Goal: Communication & Community: Connect with others

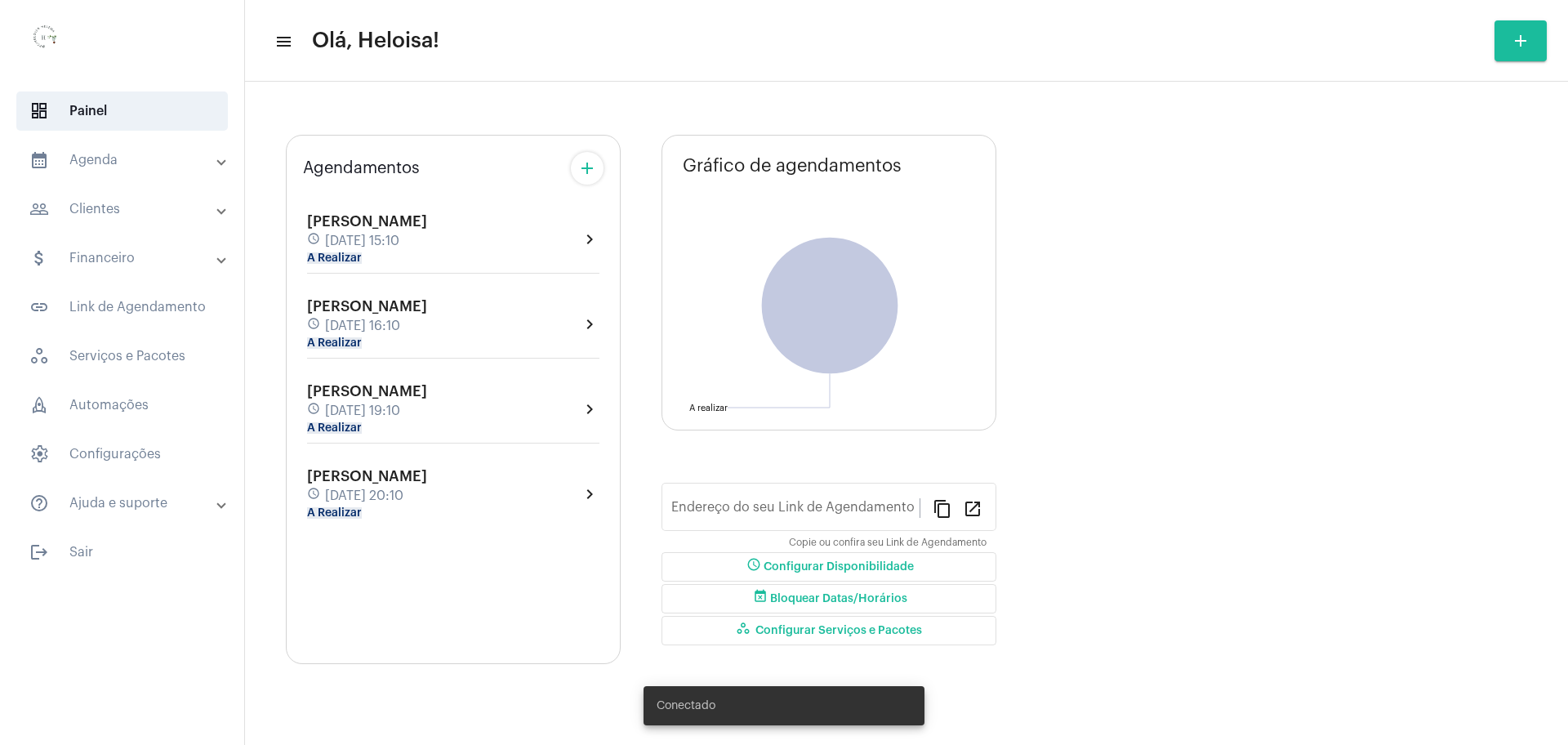
type input "[URL][DOMAIN_NAME]"
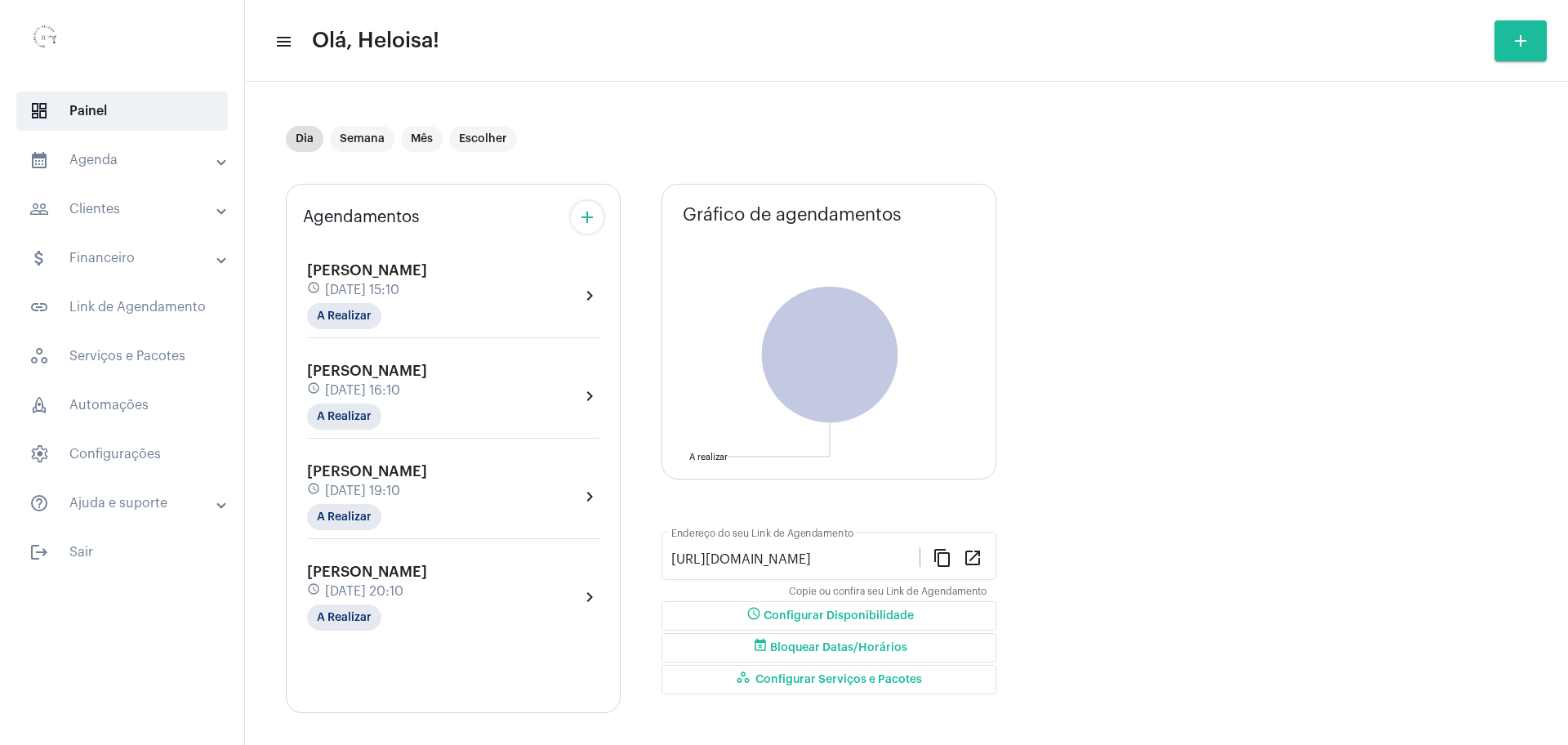
click at [348, 282] on span "[DATE] 15:10" at bounding box center [362, 290] width 74 height 15
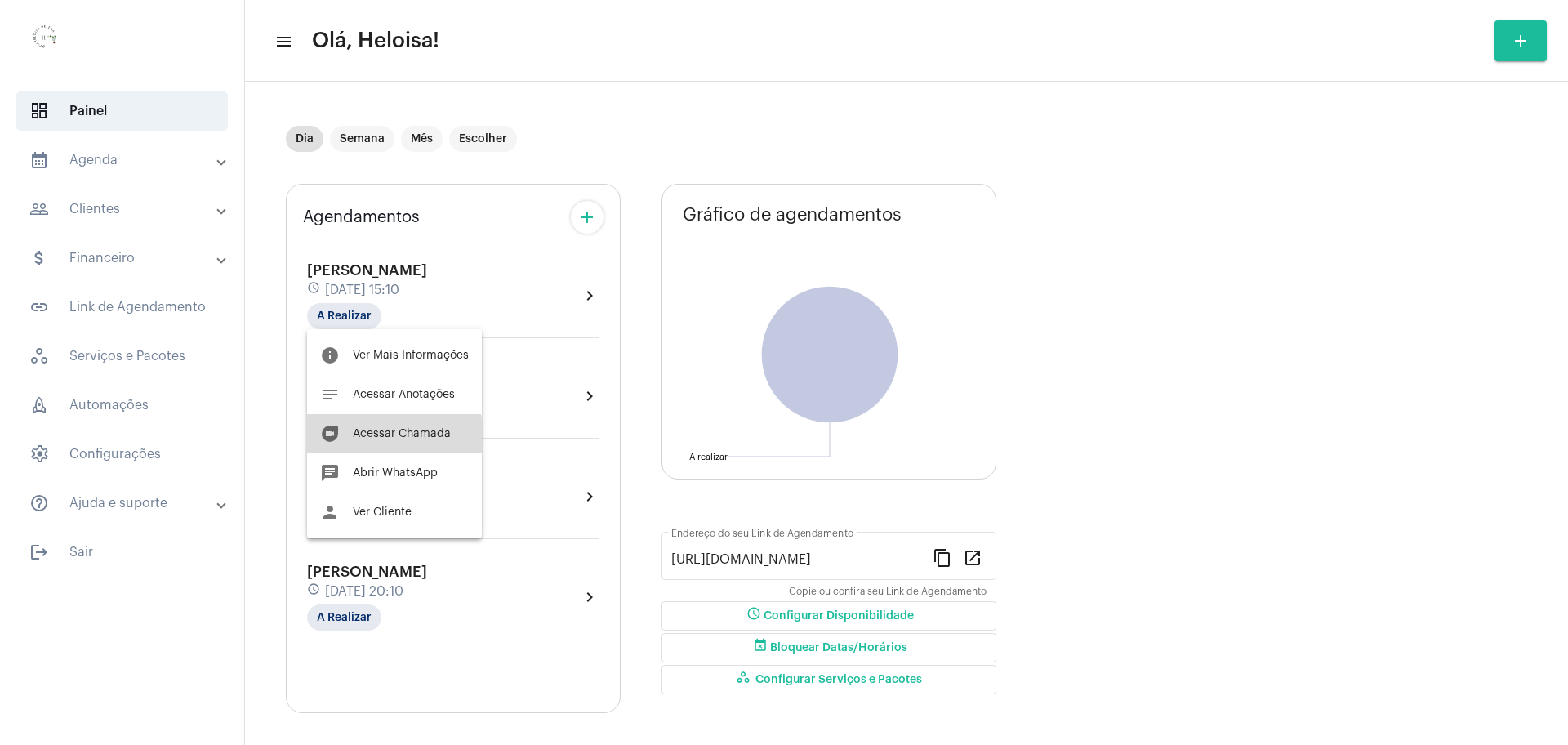
click at [387, 439] on button "duo [PERSON_NAME]" at bounding box center [394, 434] width 175 height 39
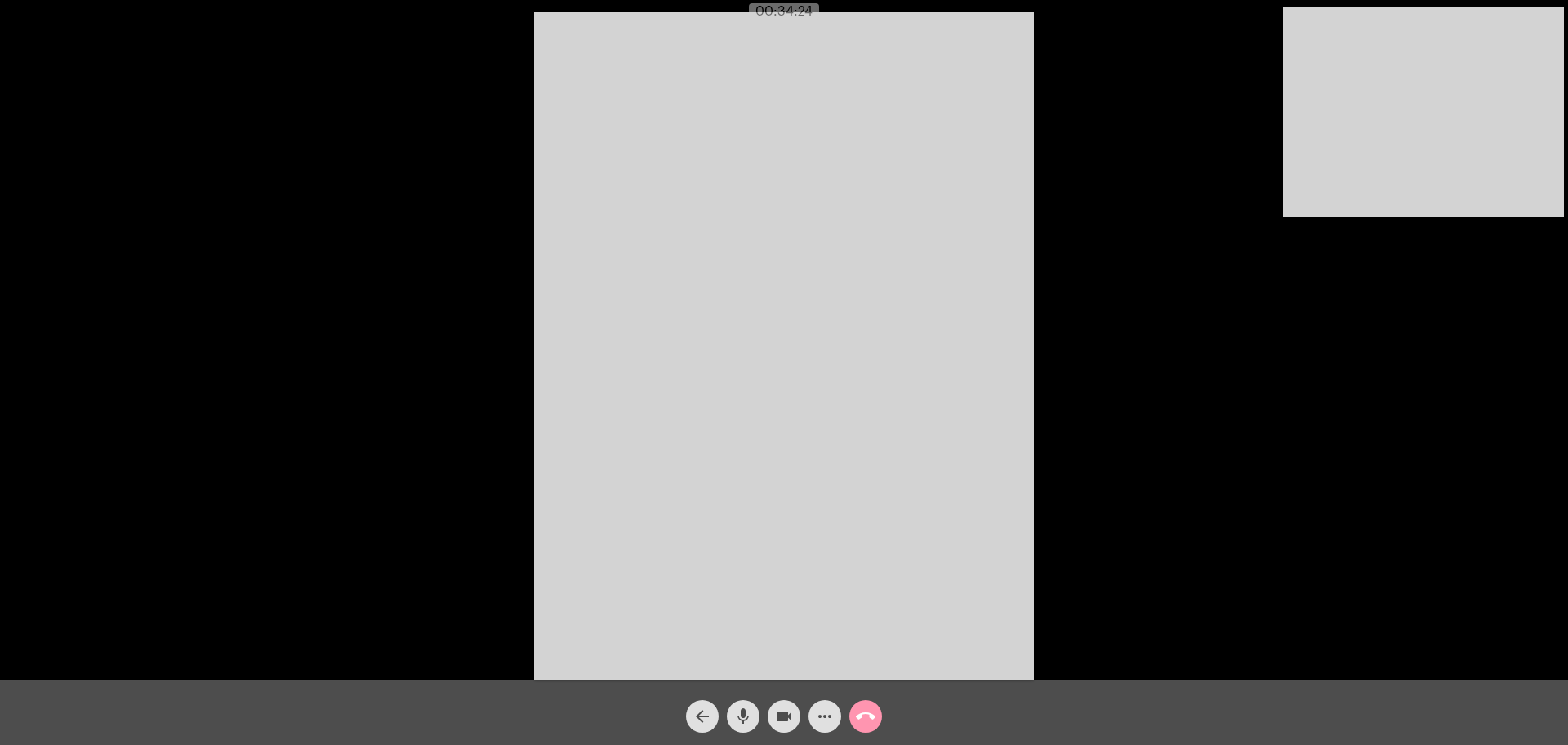
click at [1121, 358] on div "Acessando Câmera e Microfone..." at bounding box center [784, 343] width 1564 height 680
click at [750, 722] on mat-icon "mic" at bounding box center [742, 715] width 20 height 20
click at [750, 722] on mat-icon "mic_off" at bounding box center [742, 715] width 20 height 20
click at [868, 719] on mat-icon "call_end" at bounding box center [865, 715] width 20 height 20
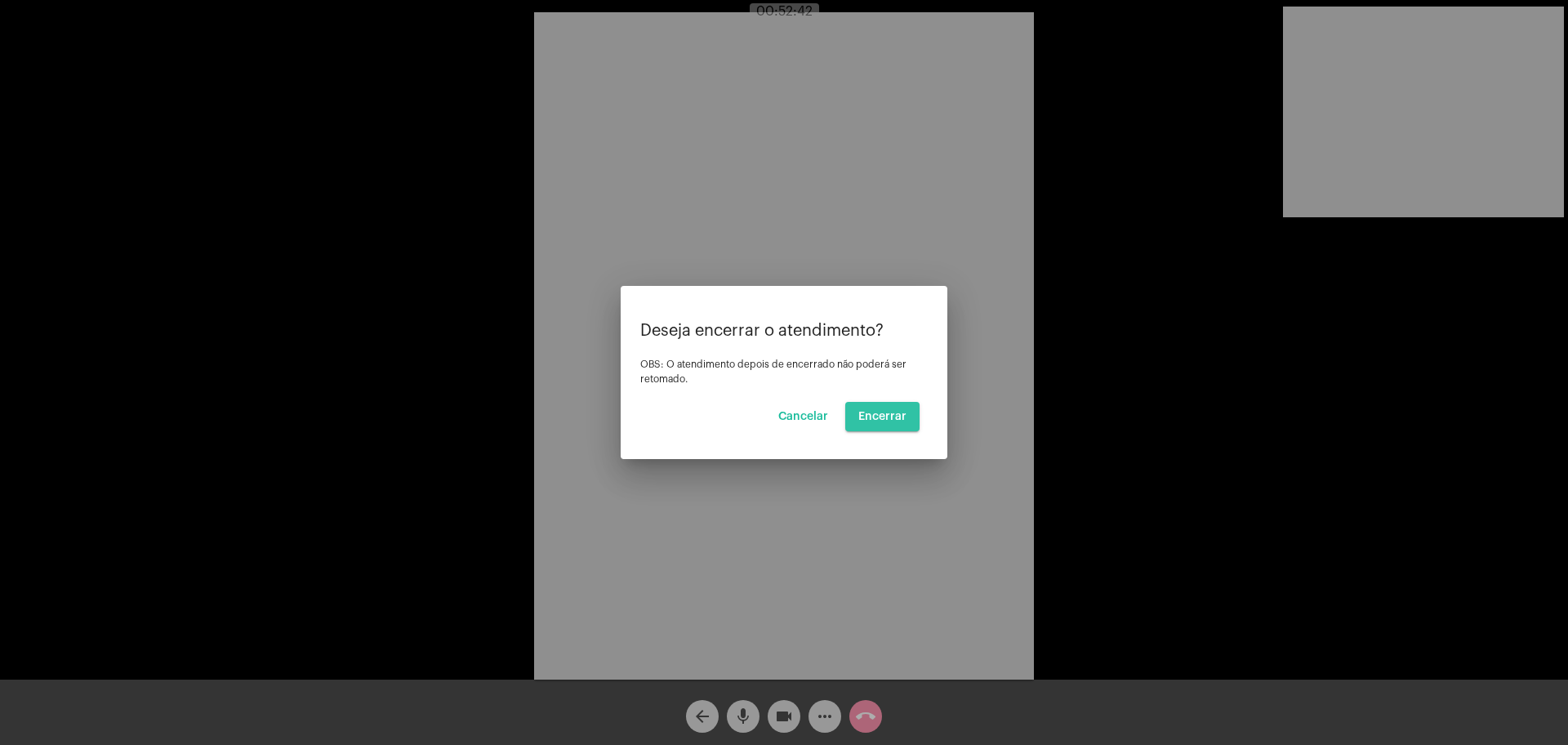
click at [901, 408] on button "Encerrar" at bounding box center [882, 416] width 74 height 29
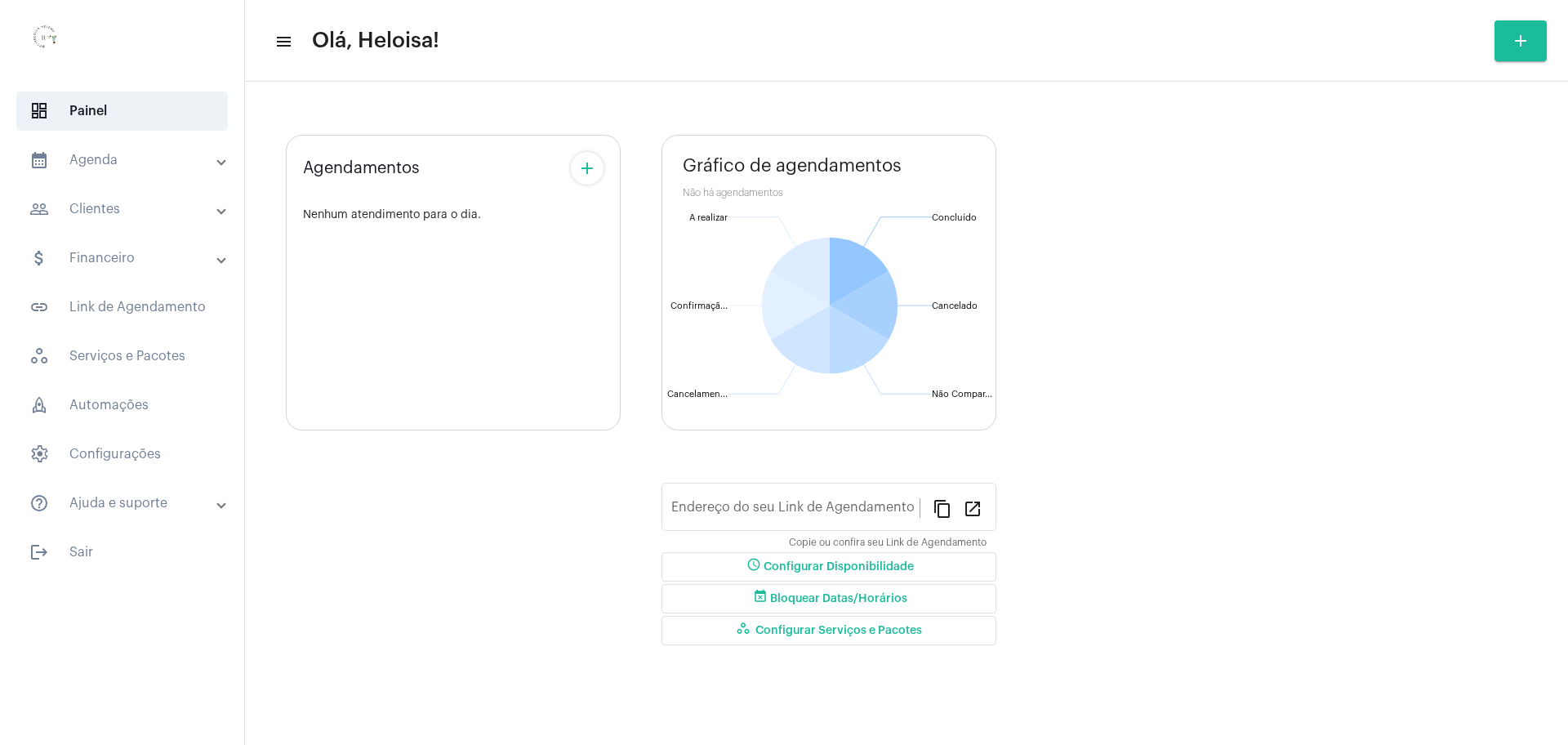
type input "[URL][DOMAIN_NAME]"
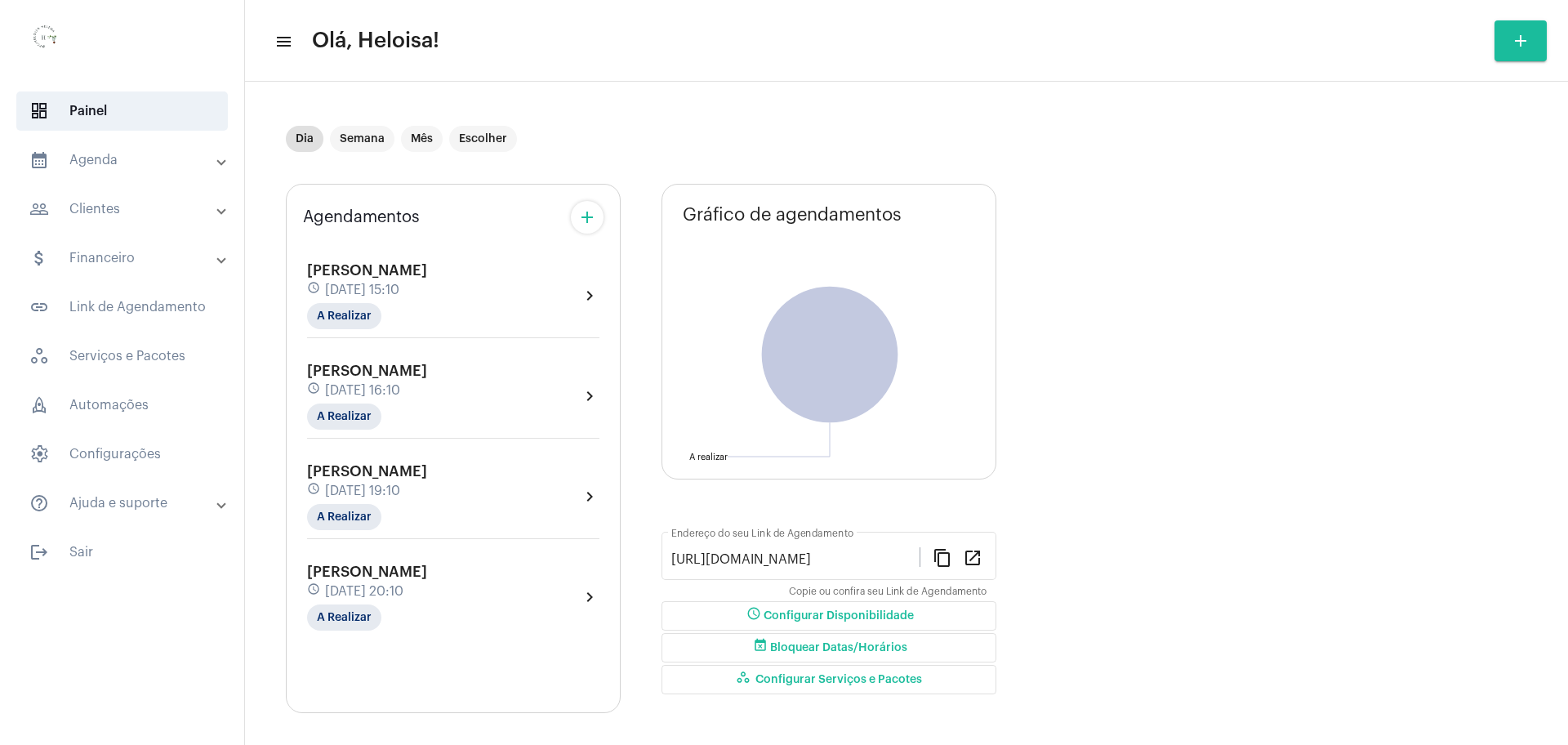
click at [338, 393] on span "[DATE] 16:10" at bounding box center [363, 391] width 75 height 15
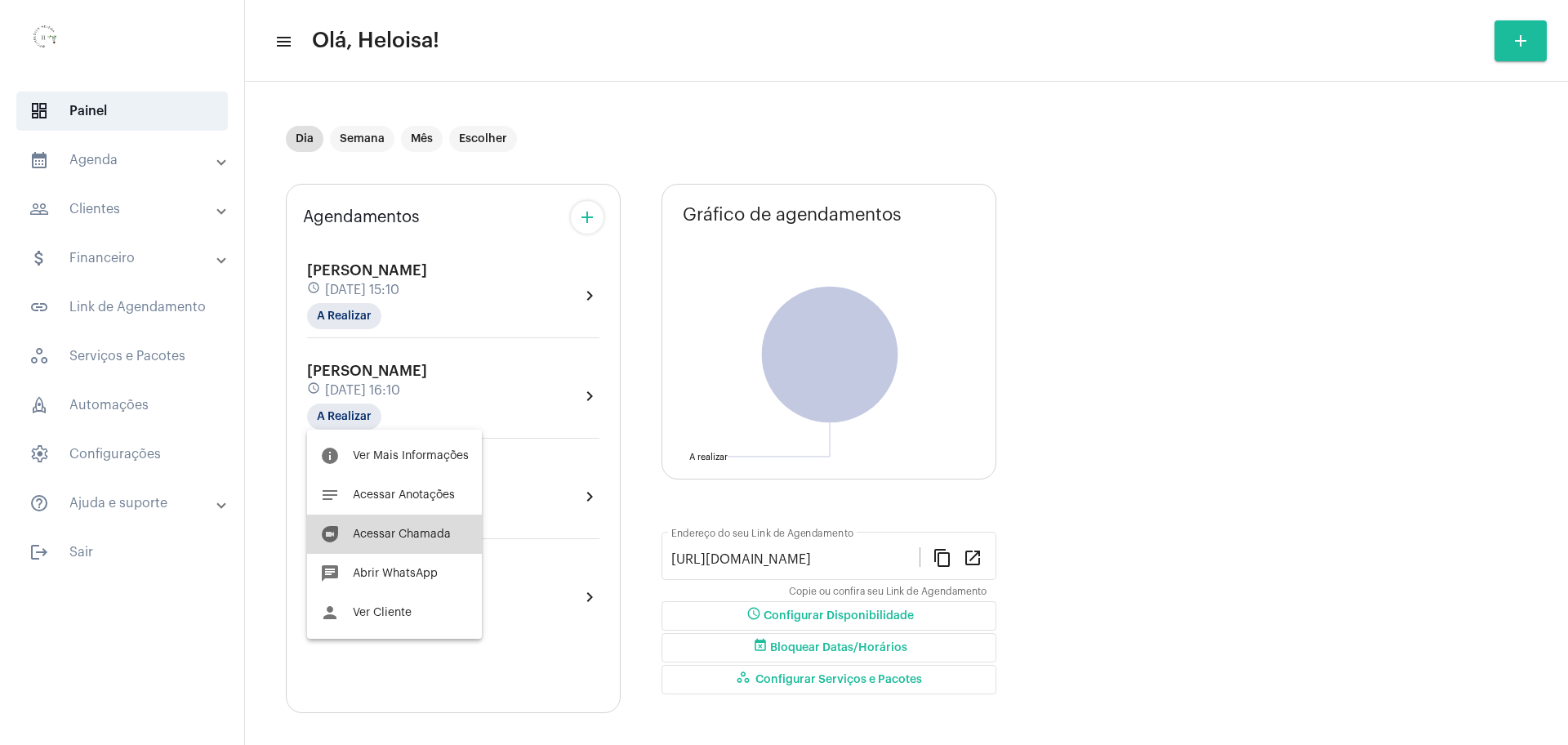
click at [402, 535] on span "Acessar Chamada" at bounding box center [401, 534] width 98 height 11
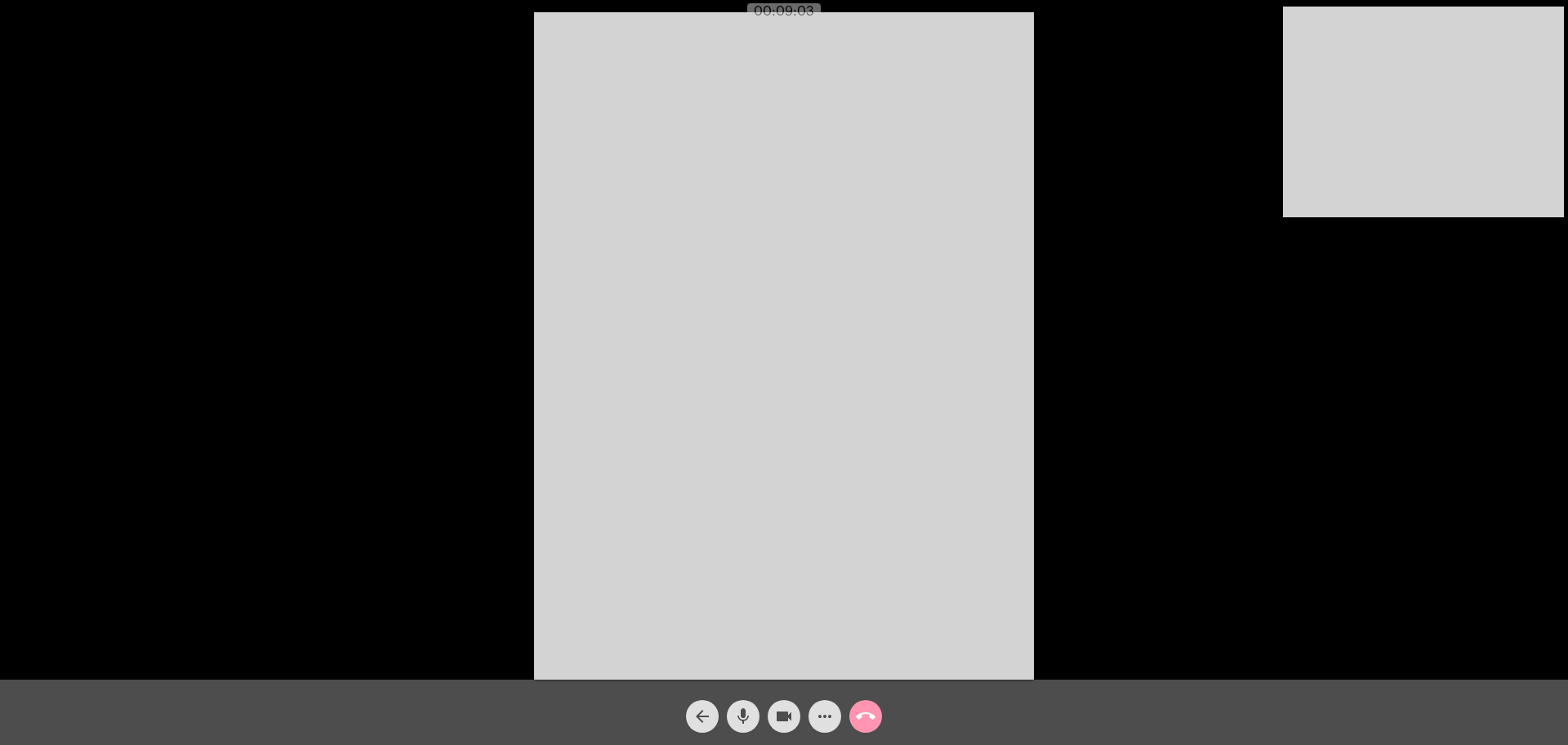
click at [402, 535] on div "Acessando Câmera e Microfone..." at bounding box center [784, 343] width 1564 height 680
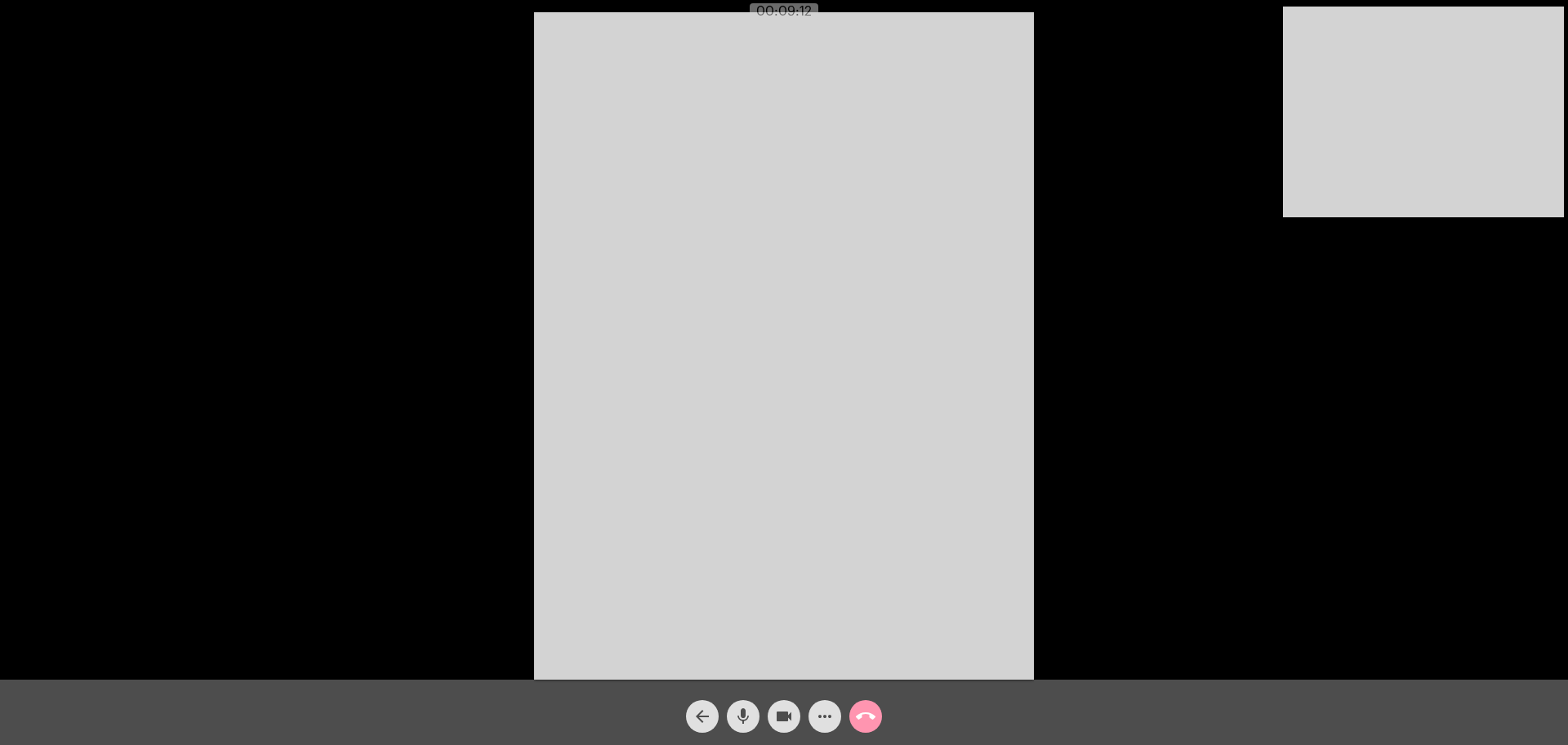
click at [402, 535] on div "Acessando Câmera e Microfone..." at bounding box center [784, 343] width 1564 height 680
click at [828, 709] on mat-icon "more_horiz" at bounding box center [825, 715] width 20 height 20
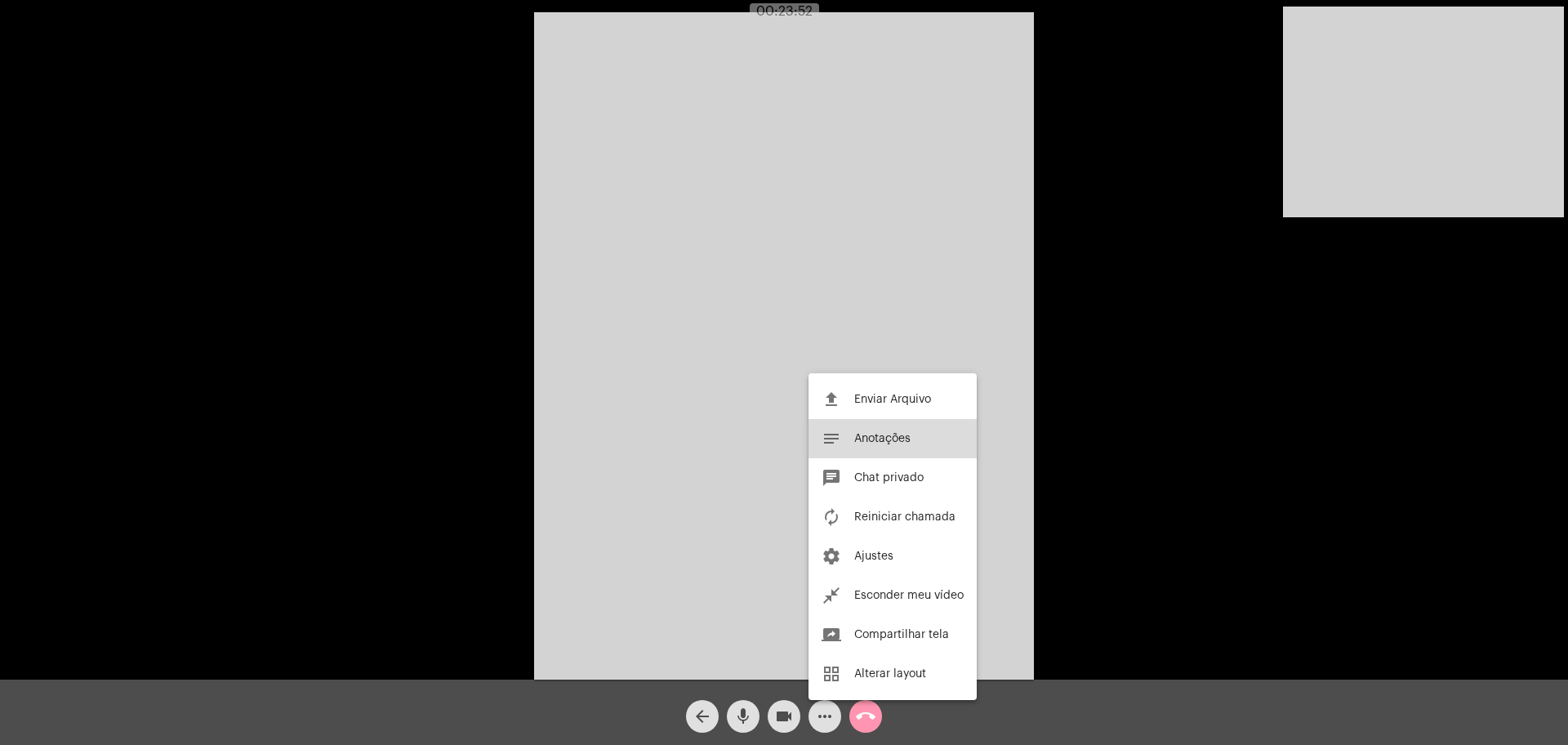
click at [875, 441] on span "Anotações" at bounding box center [883, 438] width 56 height 11
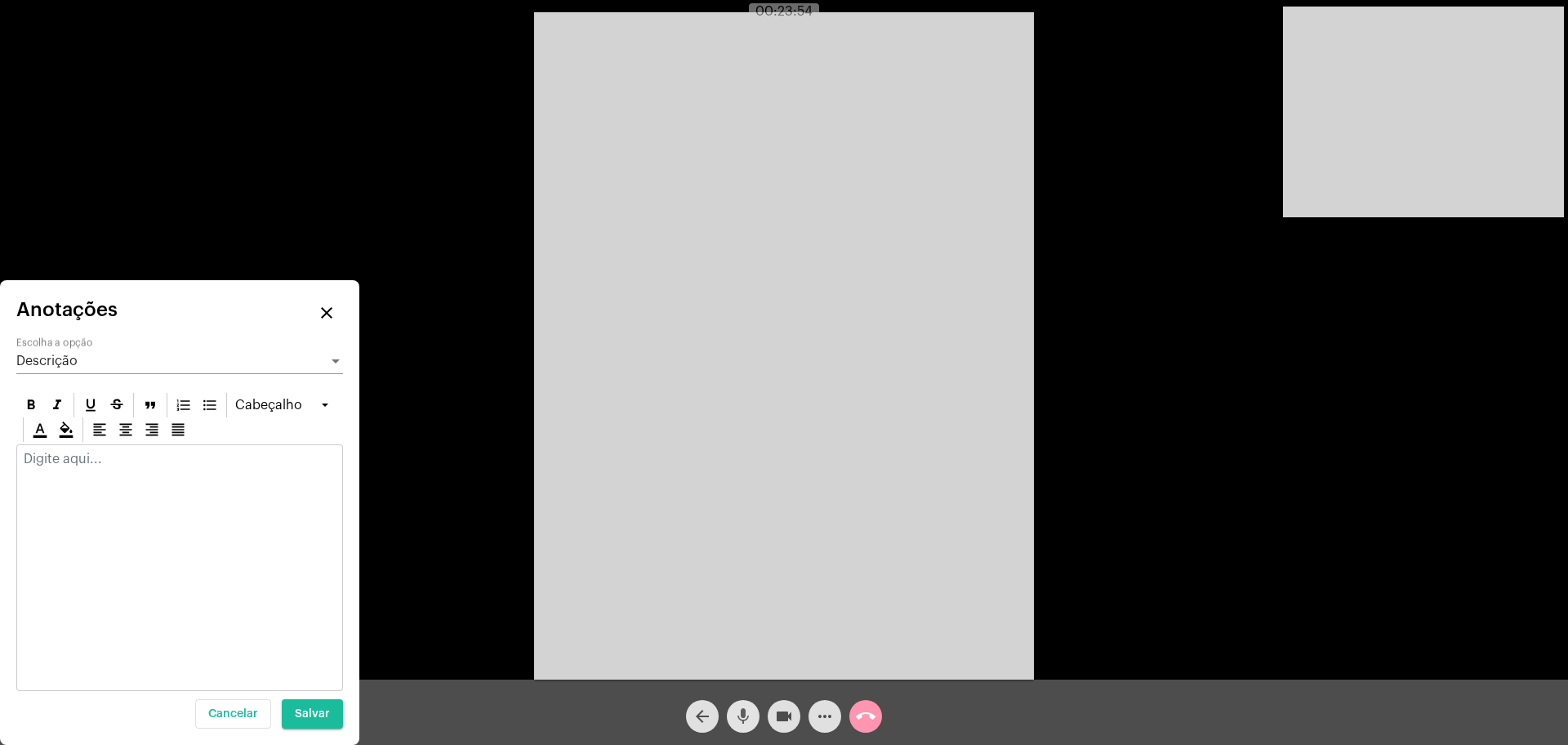
click at [746, 725] on mat-icon "mic" at bounding box center [742, 715] width 20 height 20
click at [156, 458] on p at bounding box center [180, 459] width 312 height 15
click at [745, 723] on mat-icon "mic_off" at bounding box center [742, 715] width 20 height 20
click at [745, 723] on mat-icon "mic" at bounding box center [742, 715] width 20 height 20
click at [85, 464] on p at bounding box center [180, 459] width 312 height 15
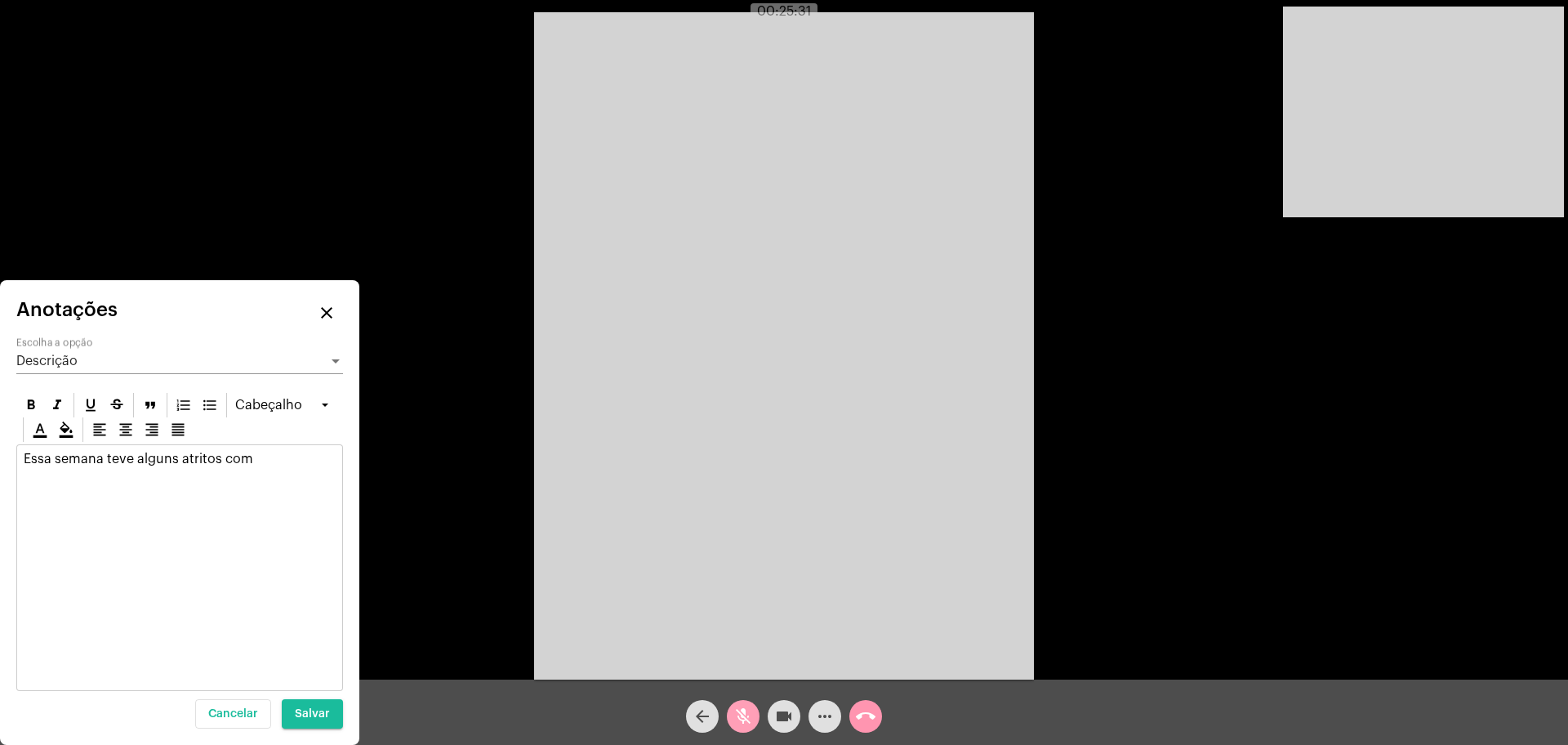
click at [746, 716] on mat-icon "mic_off" at bounding box center [742, 715] width 20 height 20
click at [746, 716] on mat-icon "mic" at bounding box center [742, 715] width 20 height 20
click at [266, 457] on p "Essa semana teve alguns atritos com" at bounding box center [180, 459] width 312 height 15
click at [739, 719] on mat-icon "mic_off" at bounding box center [742, 715] width 20 height 20
click at [739, 719] on mat-icon "mic" at bounding box center [742, 715] width 20 height 20
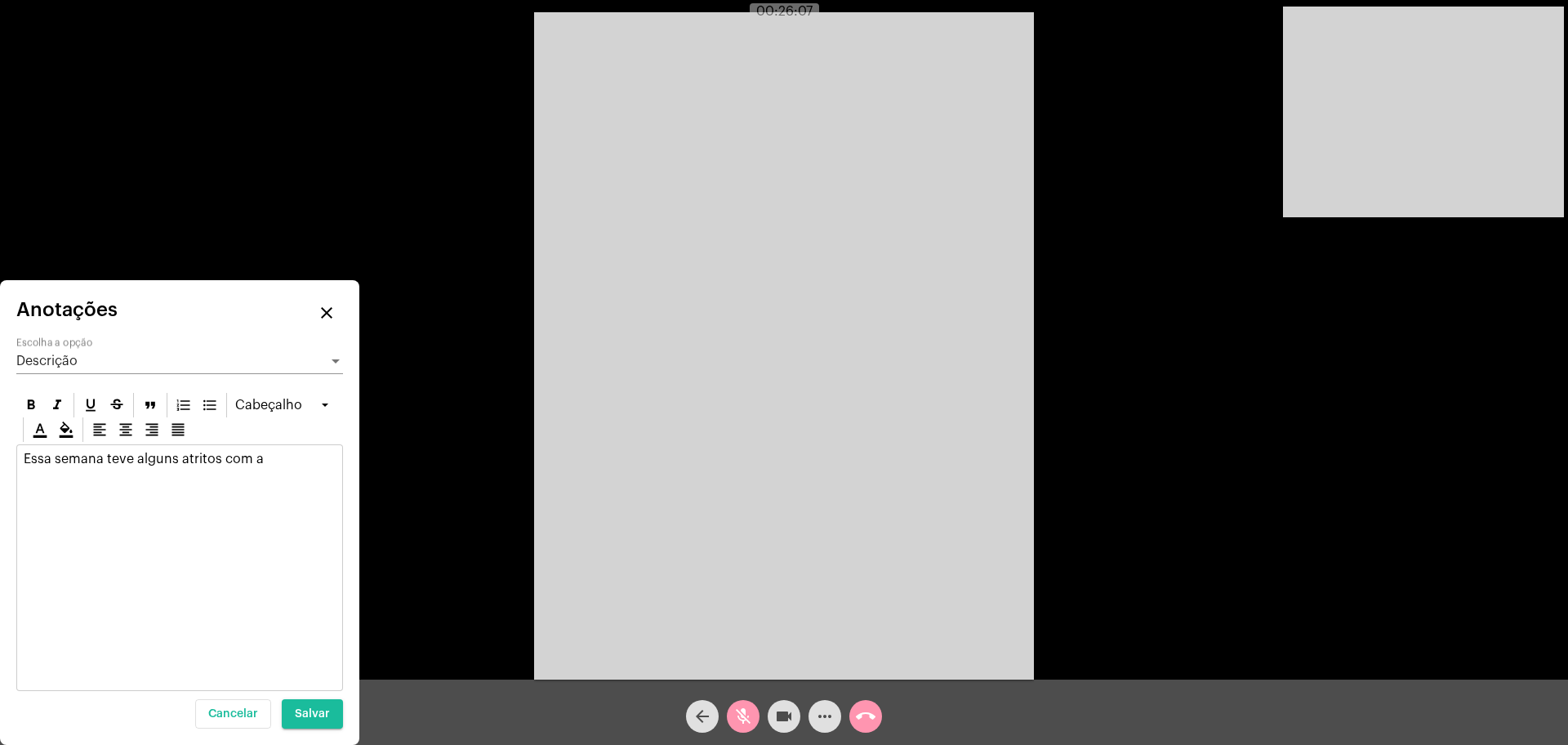
click at [278, 457] on p "Essa semana teve alguns atritos com a" at bounding box center [180, 459] width 312 height 15
click at [298, 715] on span "Salvar" at bounding box center [312, 713] width 36 height 11
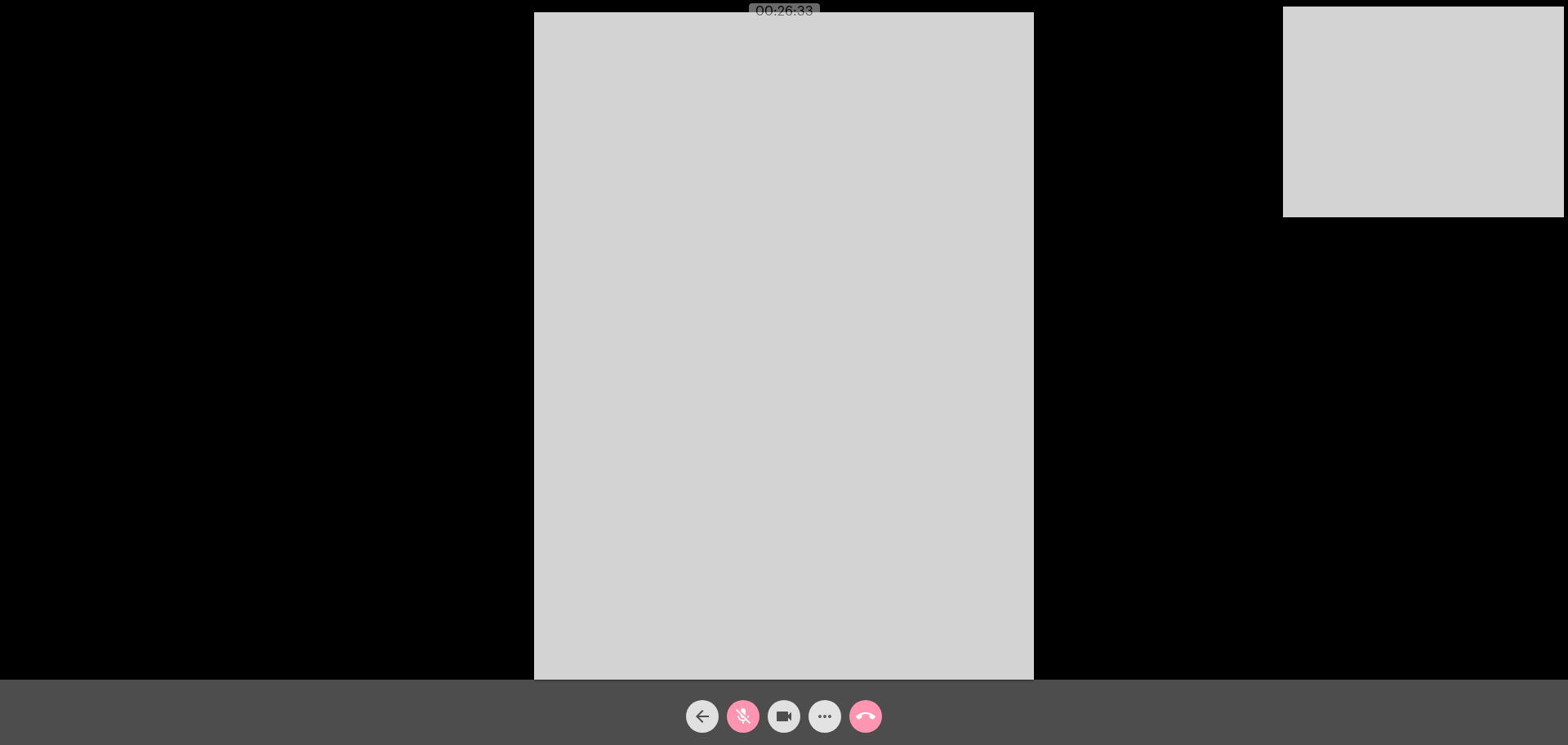
click at [818, 718] on mat-icon "more_horiz" at bounding box center [825, 715] width 20 height 20
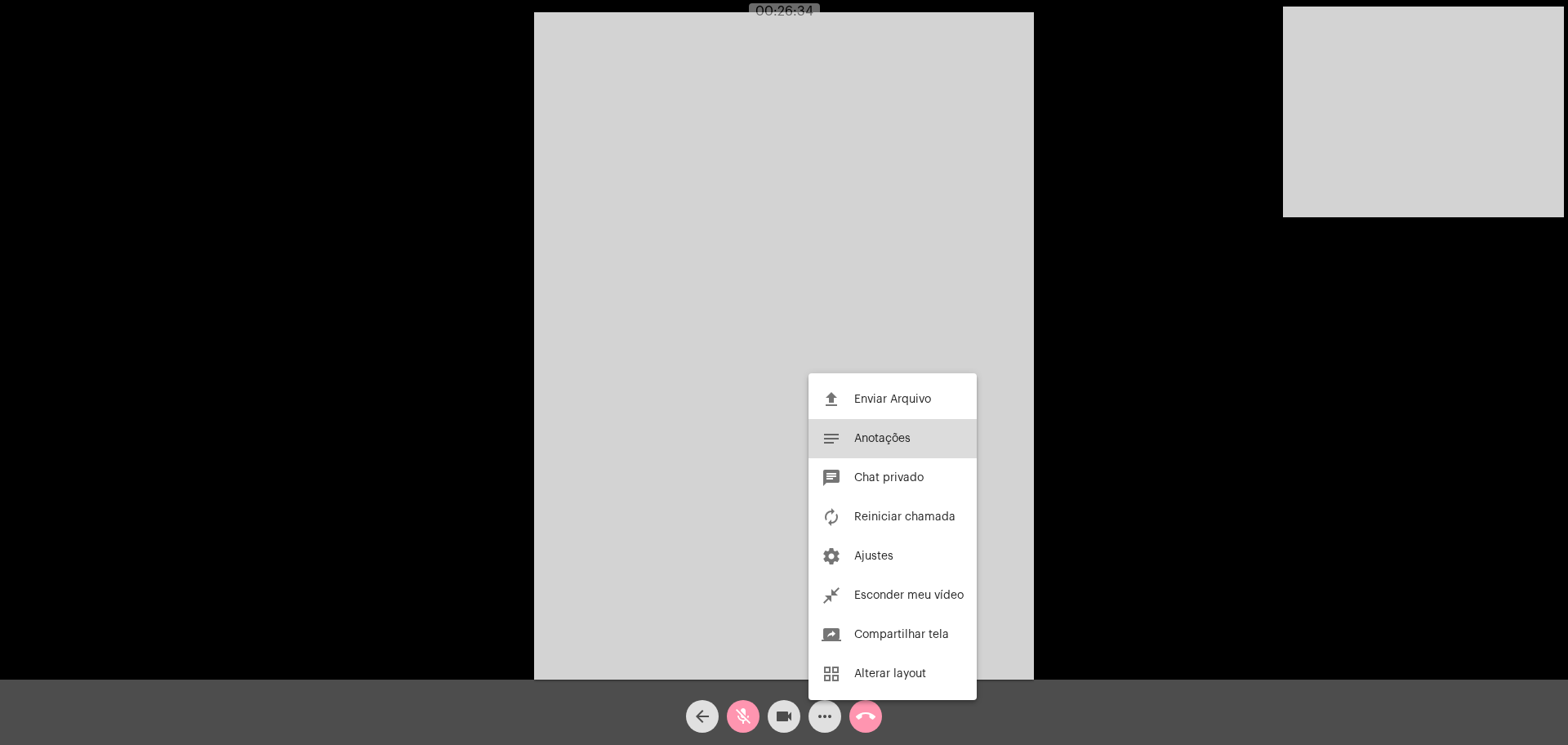
click at [858, 436] on span "Anotações" at bounding box center [883, 438] width 56 height 11
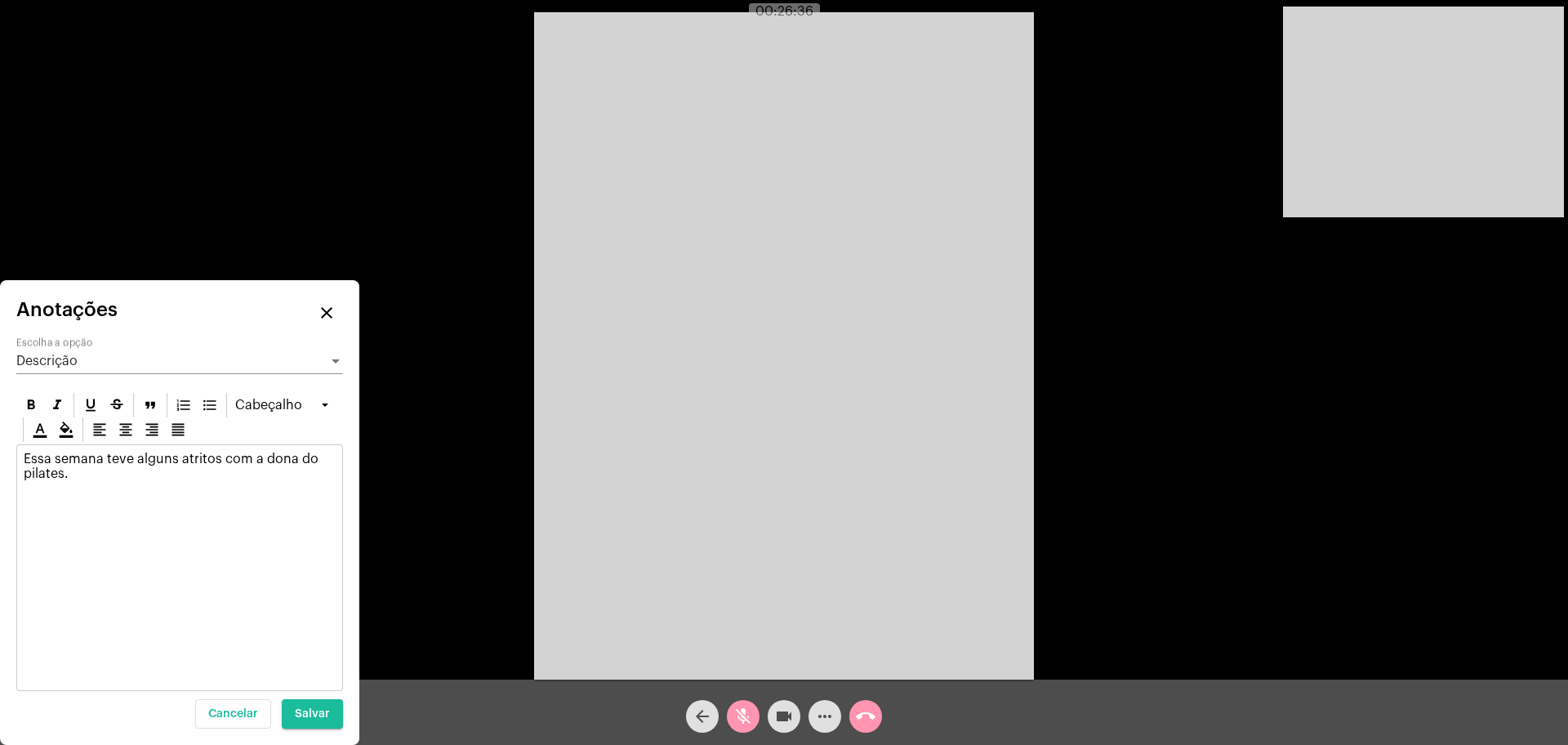
click at [141, 461] on p "Essa semana teve alguns atritos com a dona do pilates." at bounding box center [180, 466] width 312 height 29
click at [116, 473] on p "Essa semana teve alguns atritos com a dona do pilates." at bounding box center [180, 466] width 312 height 29
click at [745, 722] on mat-icon "mic_off" at bounding box center [742, 715] width 20 height 20
click at [745, 722] on mat-icon "mic" at bounding box center [742, 715] width 20 height 20
click at [745, 722] on mat-icon "mic_off" at bounding box center [742, 715] width 20 height 20
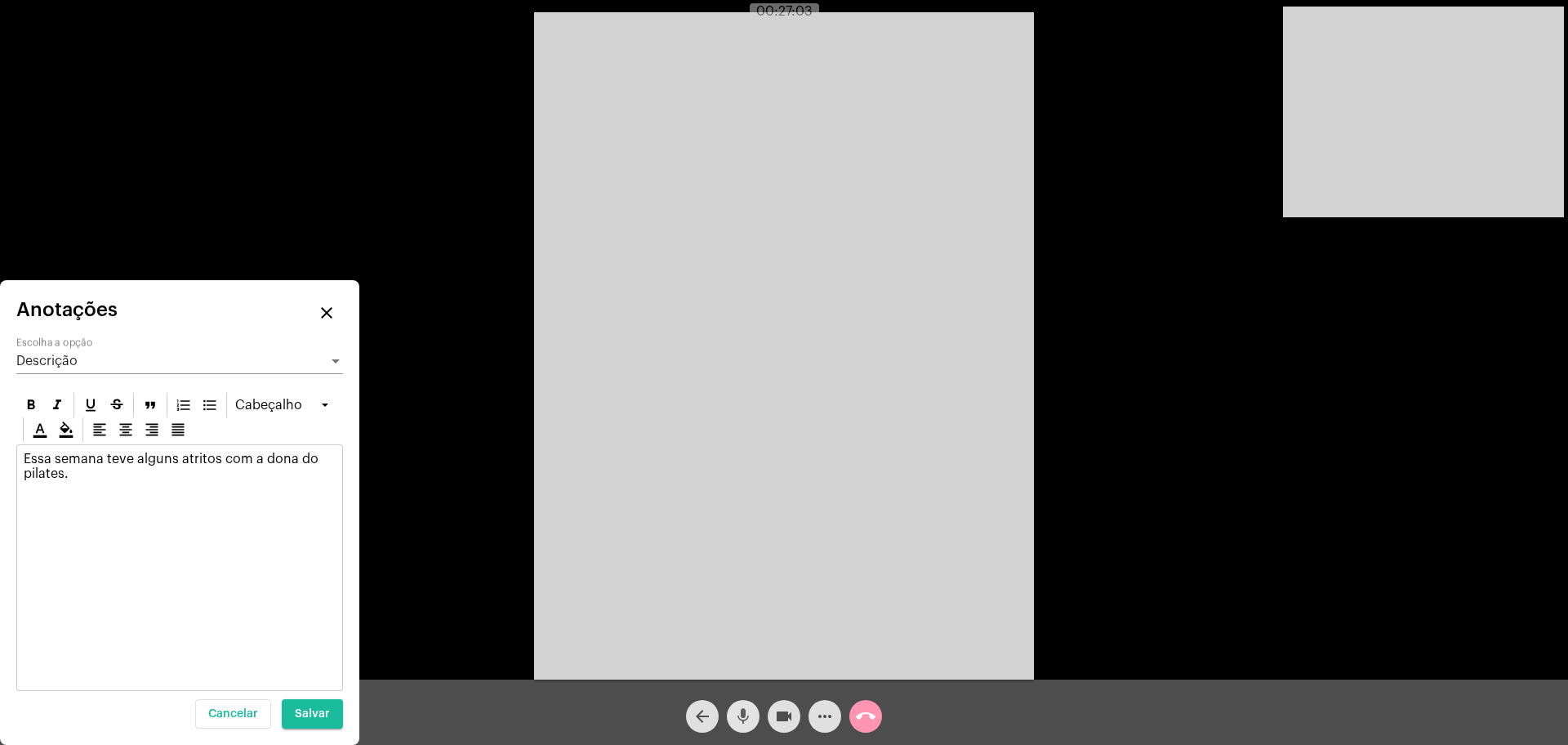
click at [745, 722] on mat-icon "mic" at bounding box center [742, 715] width 20 height 20
click at [75, 488] on div "Essa semana teve alguns atritos com a dona do pilates." at bounding box center [180, 470] width 325 height 50
click at [751, 715] on mat-icon "mic_off" at bounding box center [742, 715] width 20 height 20
click at [634, 373] on video at bounding box center [784, 346] width 500 height 667
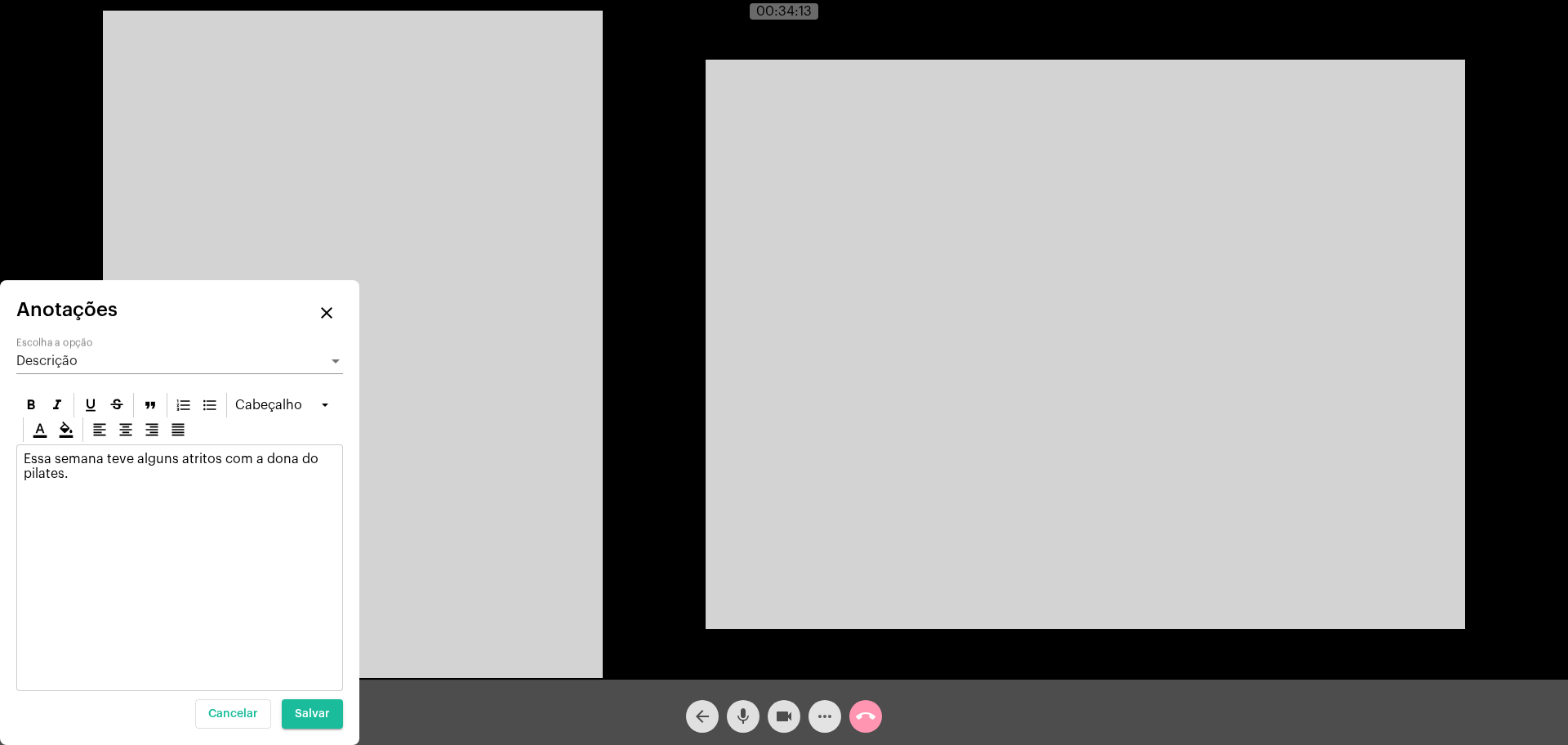
click at [825, 720] on mat-icon "more_horiz" at bounding box center [825, 715] width 20 height 20
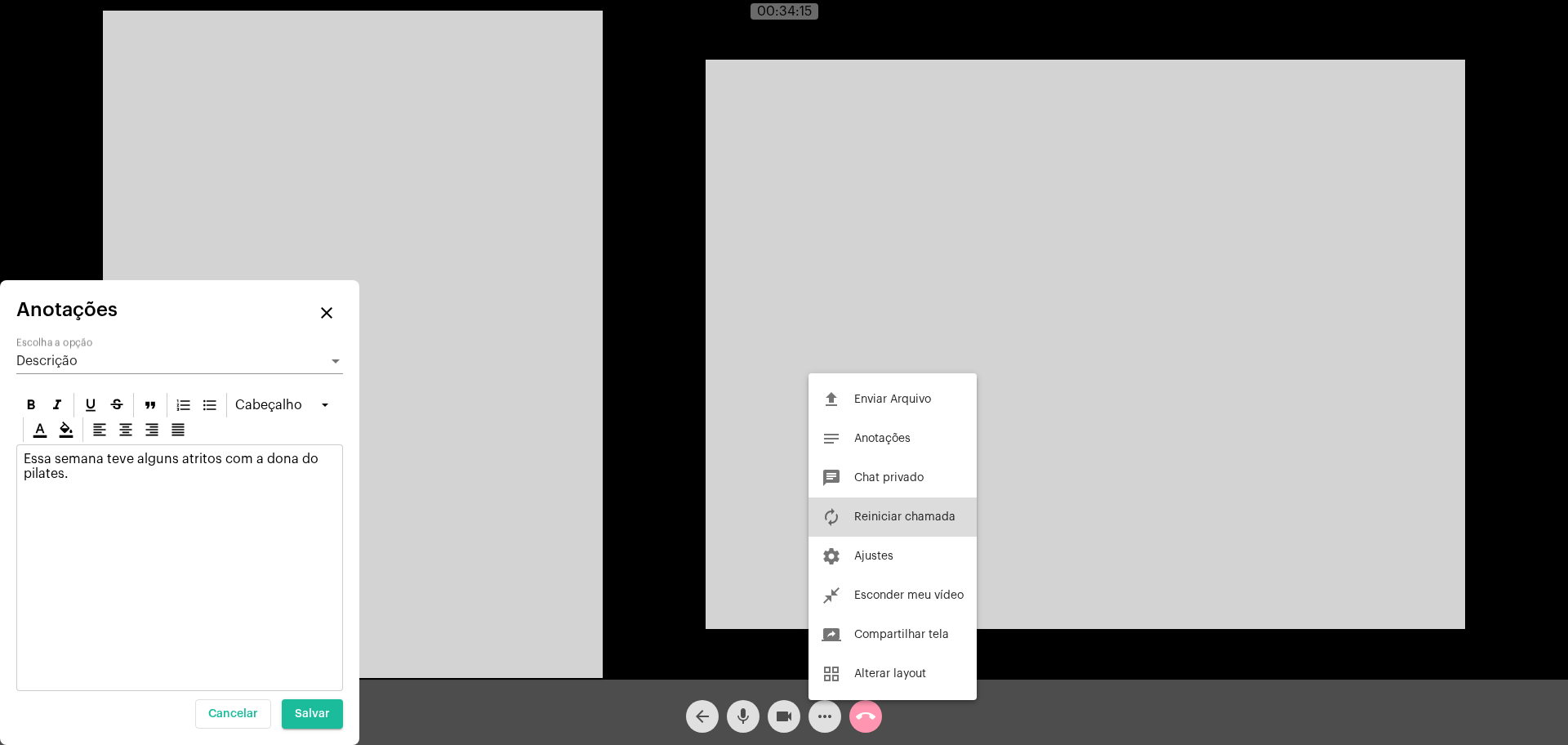
click at [886, 515] on span "Reiniciar chamada" at bounding box center [905, 517] width 101 height 11
